Goal: Check status

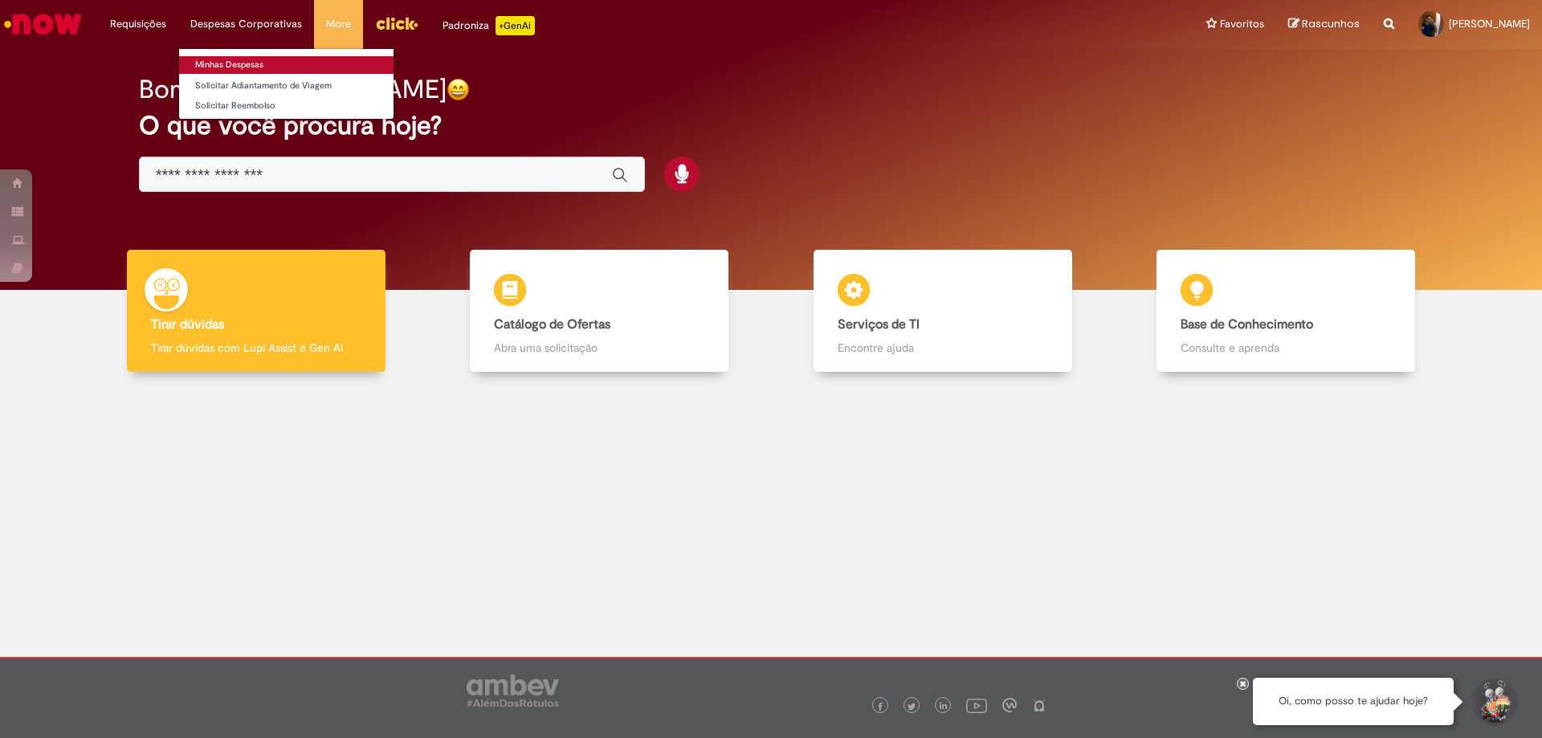
click at [239, 63] on link "Minhas Despesas" at bounding box center [286, 65] width 215 height 18
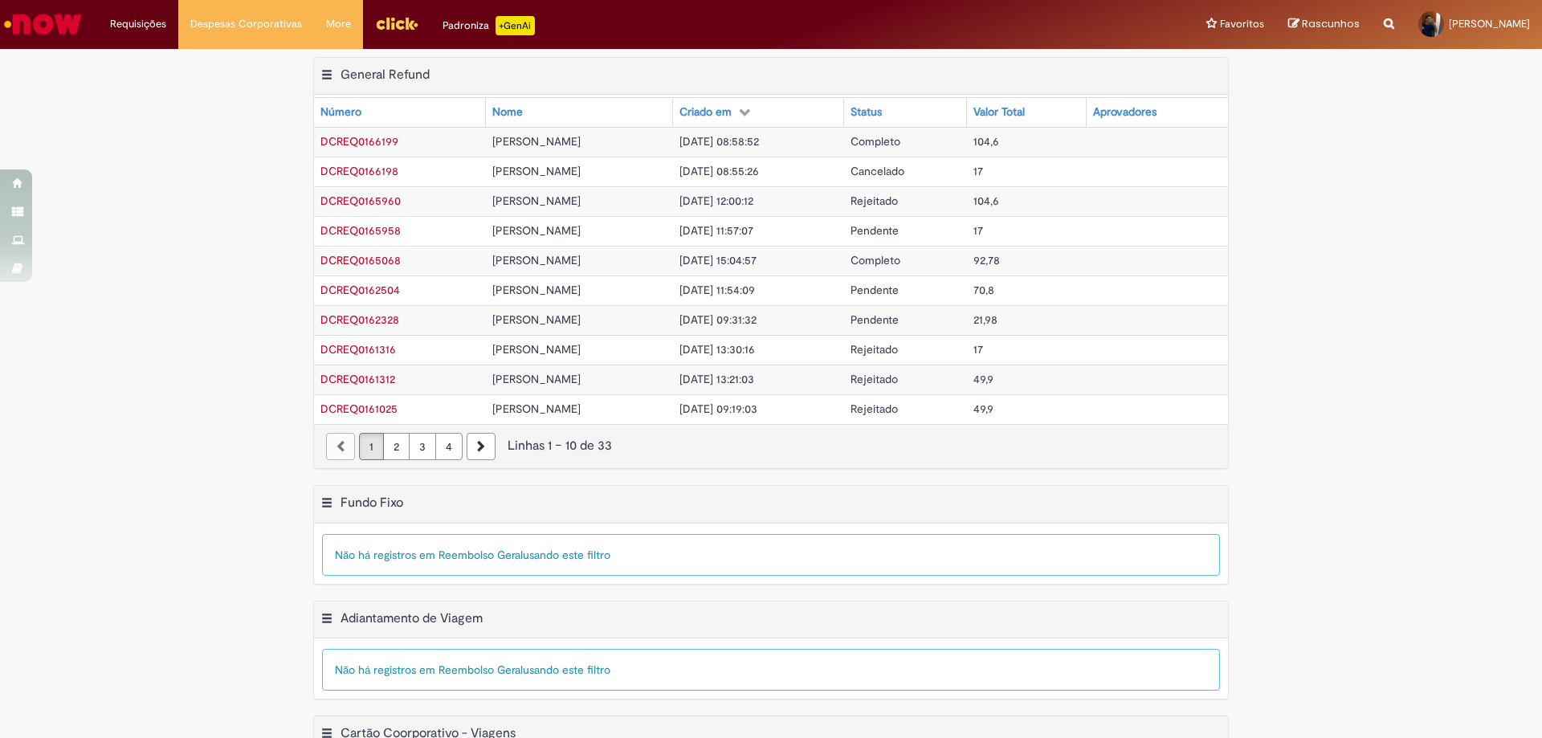
click at [967, 137] on td "Completo" at bounding box center [905, 142] width 123 height 30
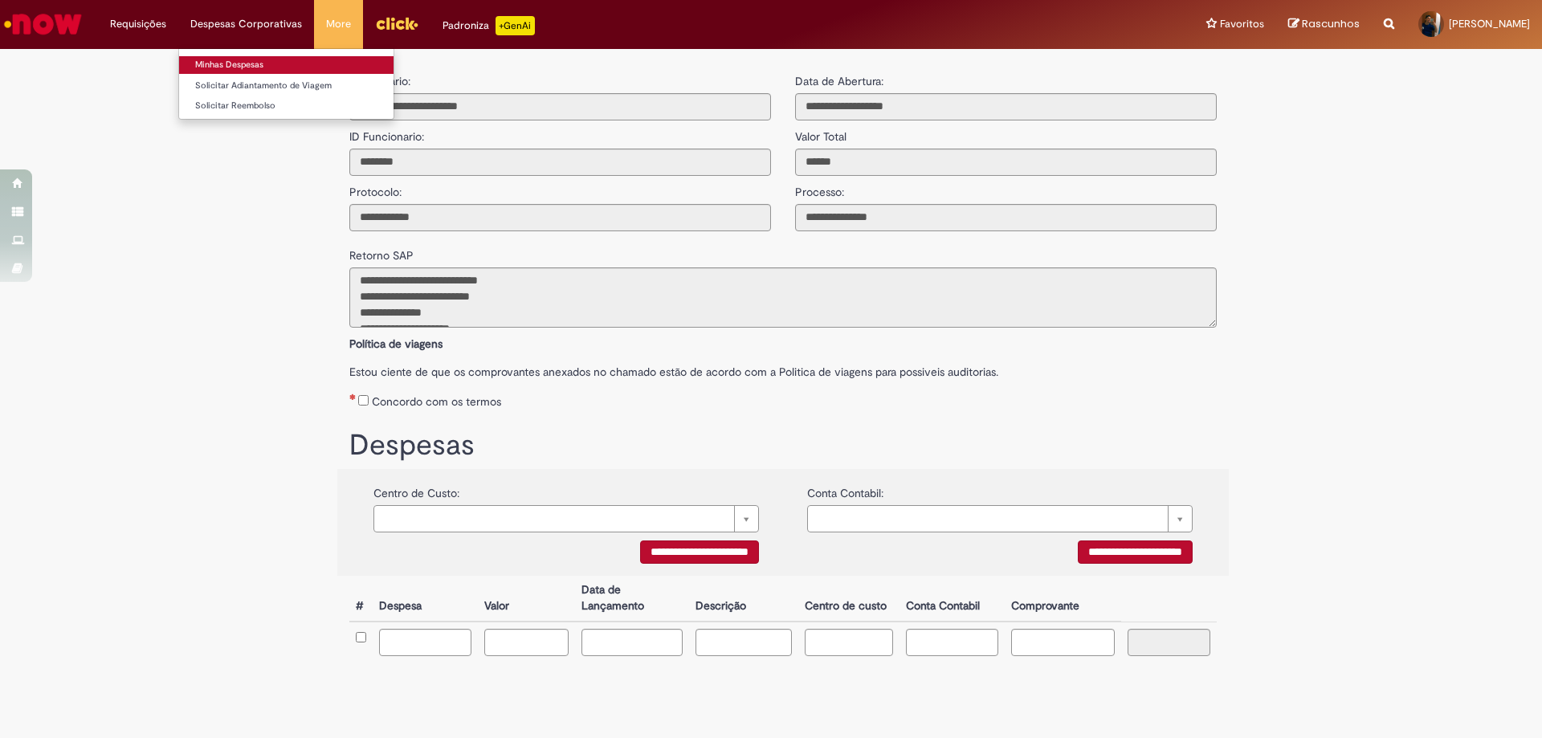
click at [235, 56] on link "Minhas Despesas" at bounding box center [286, 65] width 215 height 18
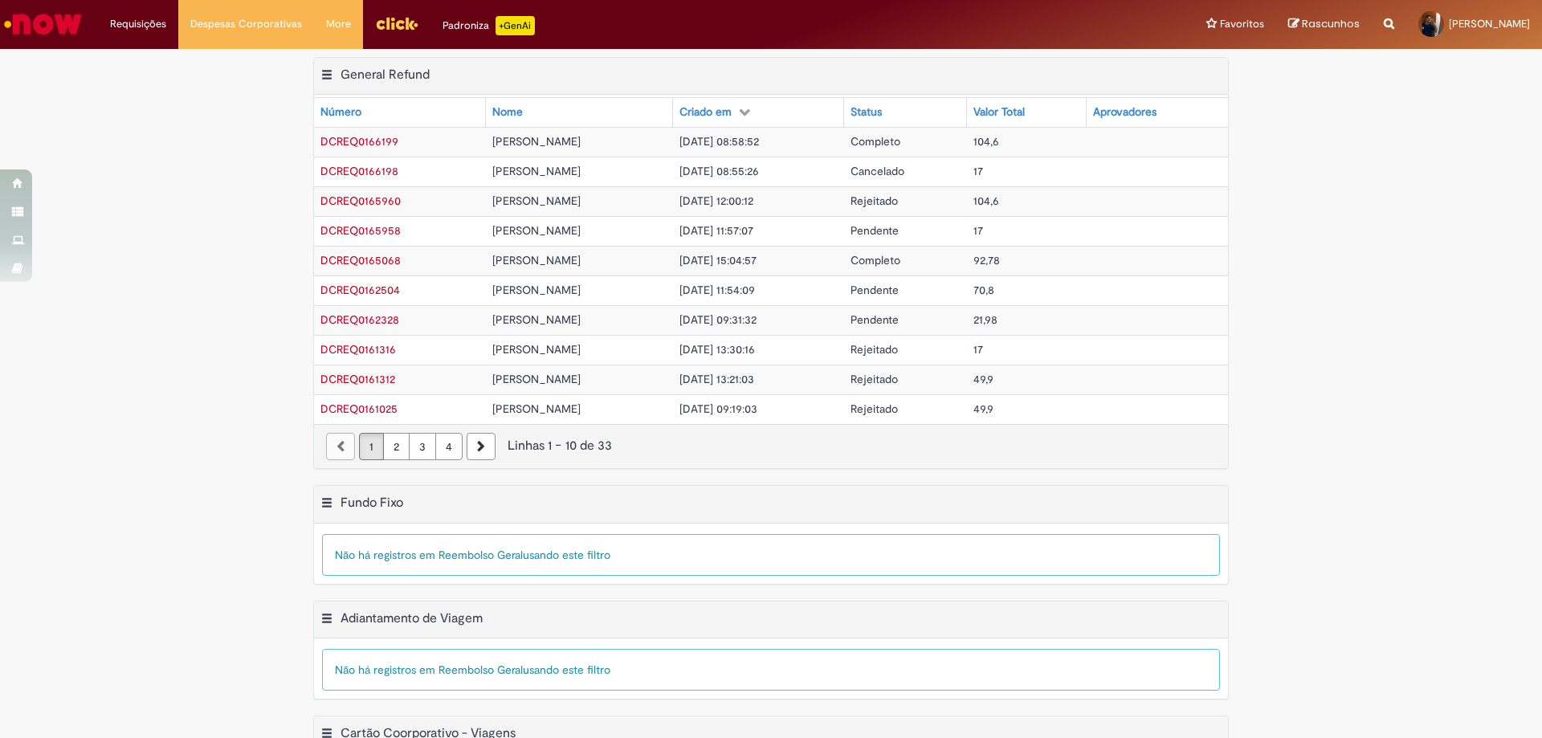
click at [844, 202] on td "[DATE] 12:00:12" at bounding box center [758, 201] width 170 height 30
